Goal: Task Accomplishment & Management: Use online tool/utility

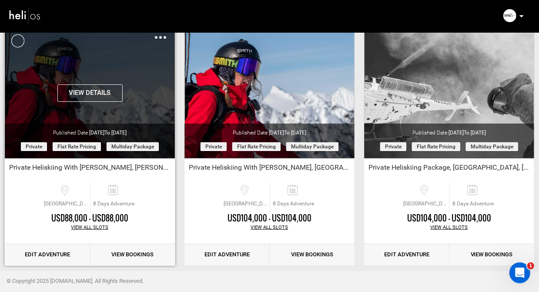
scroll to position [74, 0]
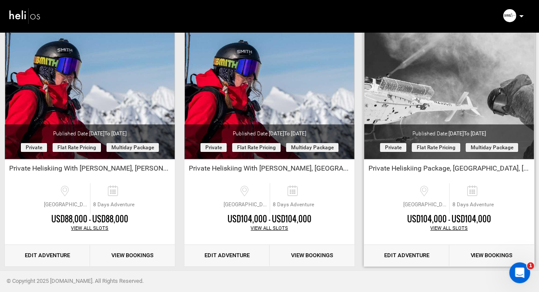
click at [395, 252] on link "Edit Adventure" at bounding box center [406, 255] width 85 height 21
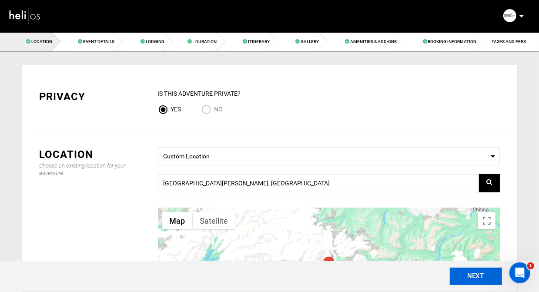
click at [479, 272] on button "NEXT" at bounding box center [476, 276] width 52 height 17
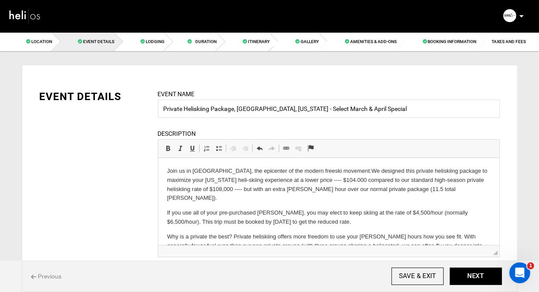
click at [196, 181] on p "Join us in [GEOGRAPHIC_DATA], the epicenter of the modern freeski movement. We …" at bounding box center [329, 184] width 324 height 36
click at [277, 179] on p "Join us in [GEOGRAPHIC_DATA], the epicenter of the modern freeski movement. We …" at bounding box center [329, 184] width 324 height 36
click at [231, 190] on p "Join us in [GEOGRAPHIC_DATA], the epicenter of the modern freeski movement. We …" at bounding box center [329, 184] width 324 height 36
click at [276, 188] on p "Join us in [GEOGRAPHIC_DATA], the epicenter of the modern freeski movement. We …" at bounding box center [329, 184] width 324 height 36
click at [292, 190] on p "Join us in [GEOGRAPHIC_DATA], the epicenter of the modern freeski movement. We …" at bounding box center [329, 184] width 324 height 36
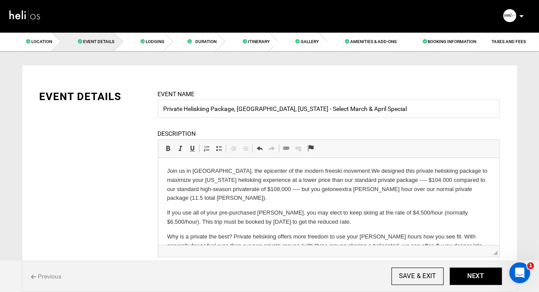
click at [466, 188] on p "Join us in [GEOGRAPHIC_DATA], the epicenter of the modern freeski movement. We …" at bounding box center [329, 184] width 324 height 36
click at [289, 200] on p "Join us in [GEOGRAPHIC_DATA], the epicenter of the modern freeski movement. We …" at bounding box center [329, 184] width 324 height 36
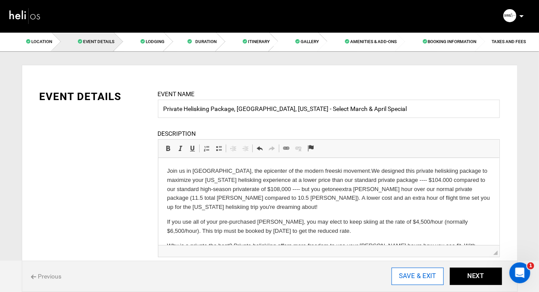
click at [411, 281] on input "SAVE & EXIT" at bounding box center [418, 276] width 52 height 17
